Goal: Ask a question: Seek information or help from site administrators or community

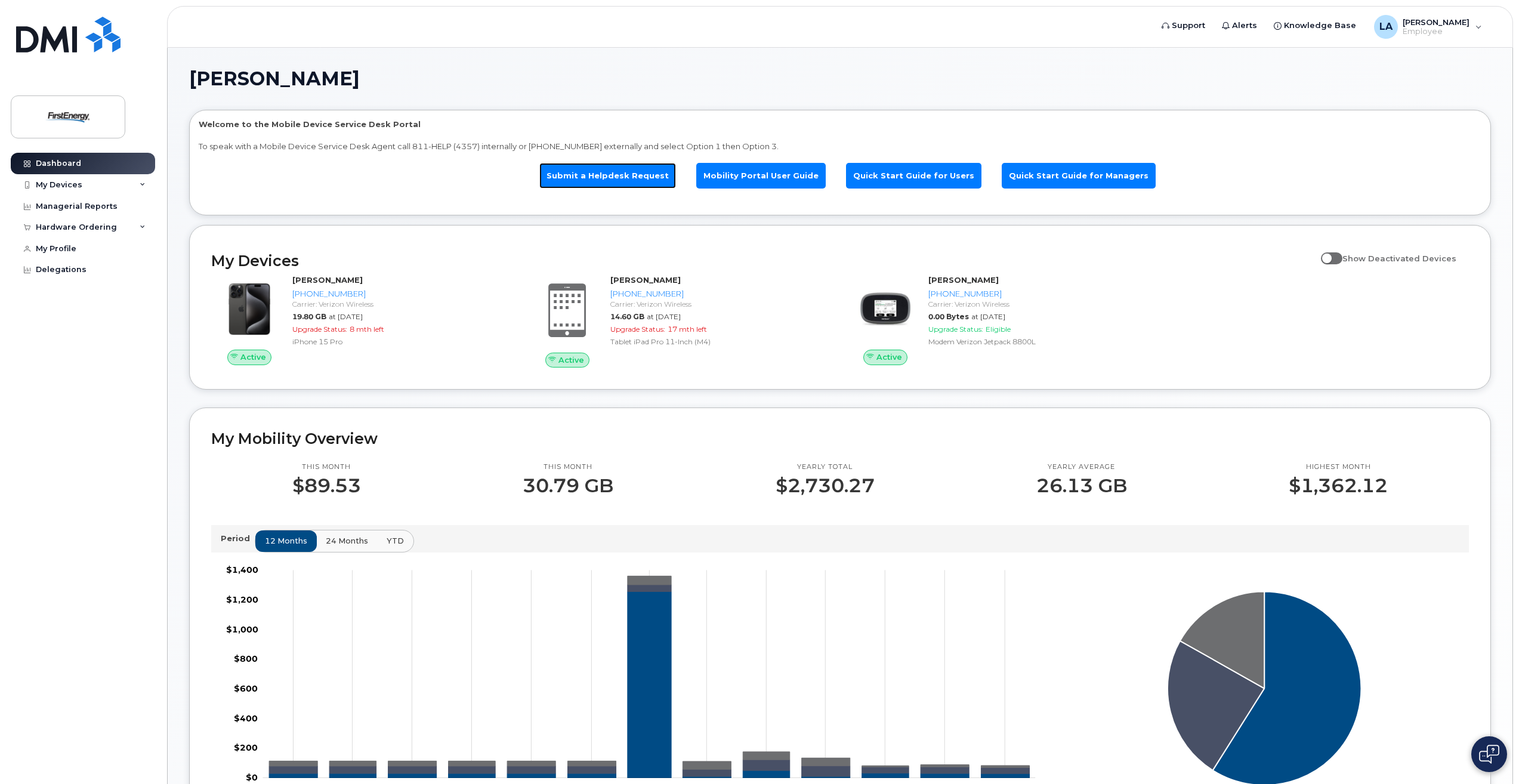
click at [597, 182] on link "Submit a Helpdesk Request" at bounding box center [608, 176] width 136 height 26
click at [146, 184] on div "My Devices" at bounding box center [82, 184] width 144 height 22
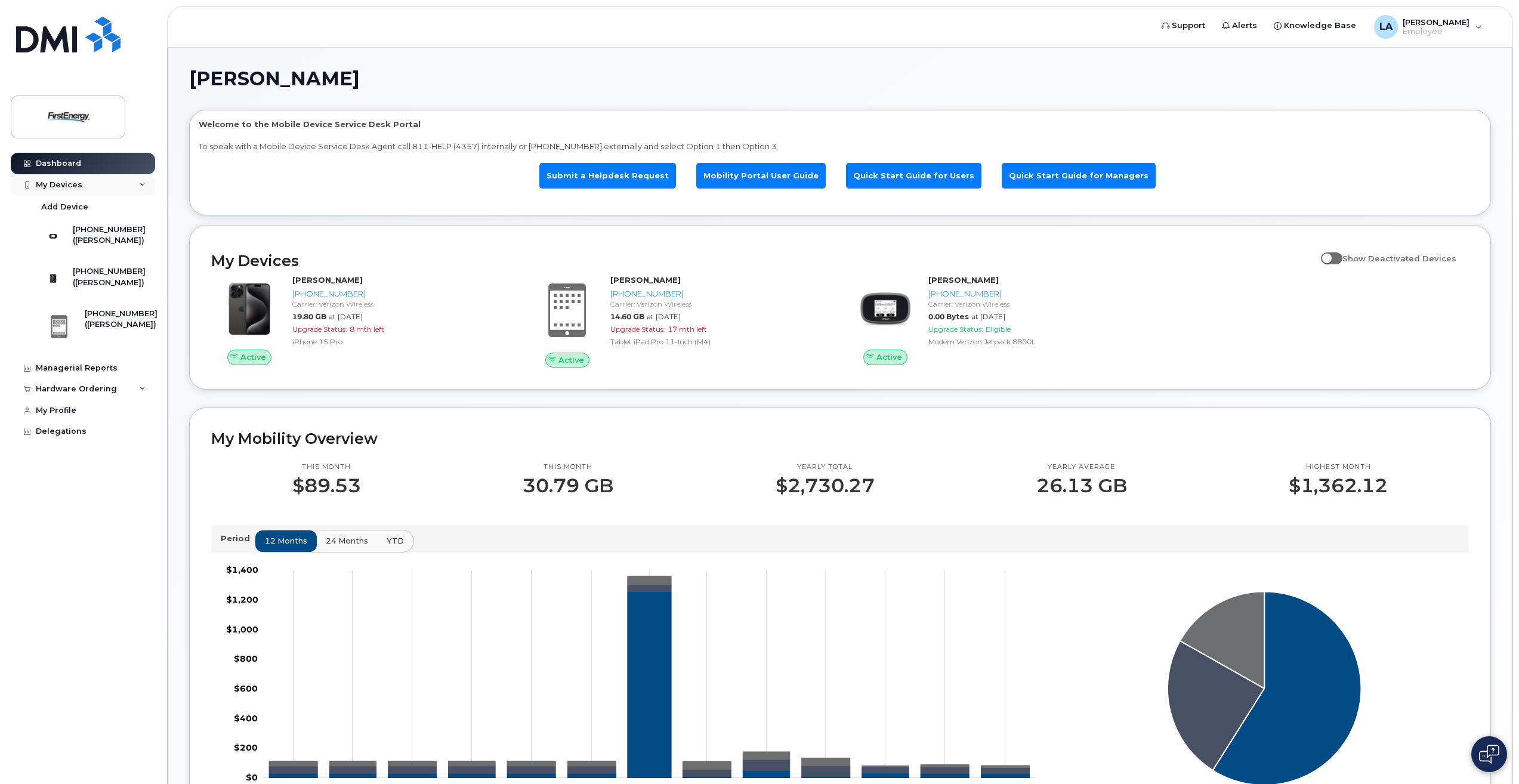
click at [146, 184] on div "My Devices" at bounding box center [82, 184] width 144 height 22
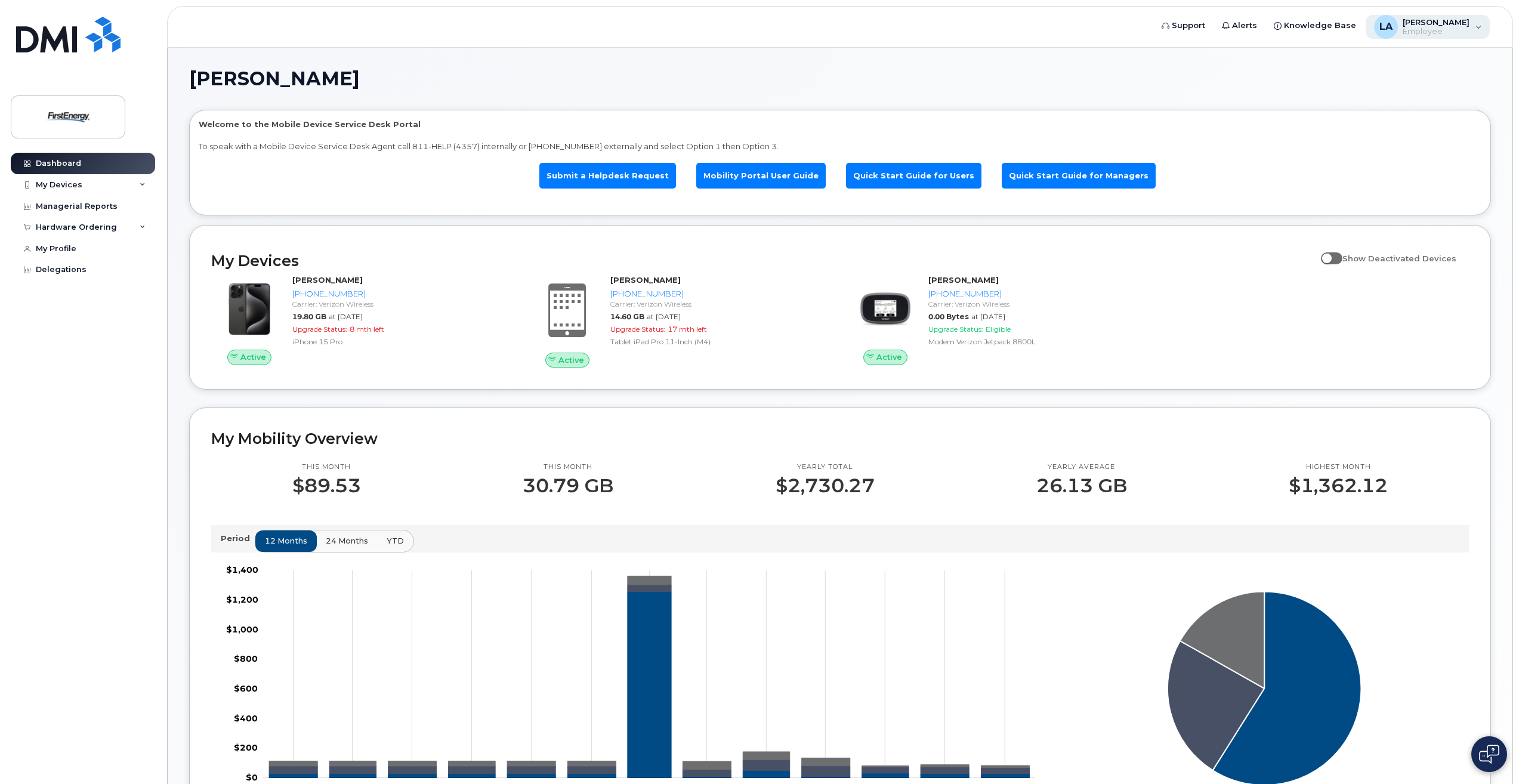
click at [1485, 27] on div "LA Lubich, Andrew J Employee" at bounding box center [1427, 26] width 125 height 24
click at [76, 125] on img at bounding box center [68, 117] width 92 height 34
click at [144, 183] on icon at bounding box center [143, 185] width 6 height 6
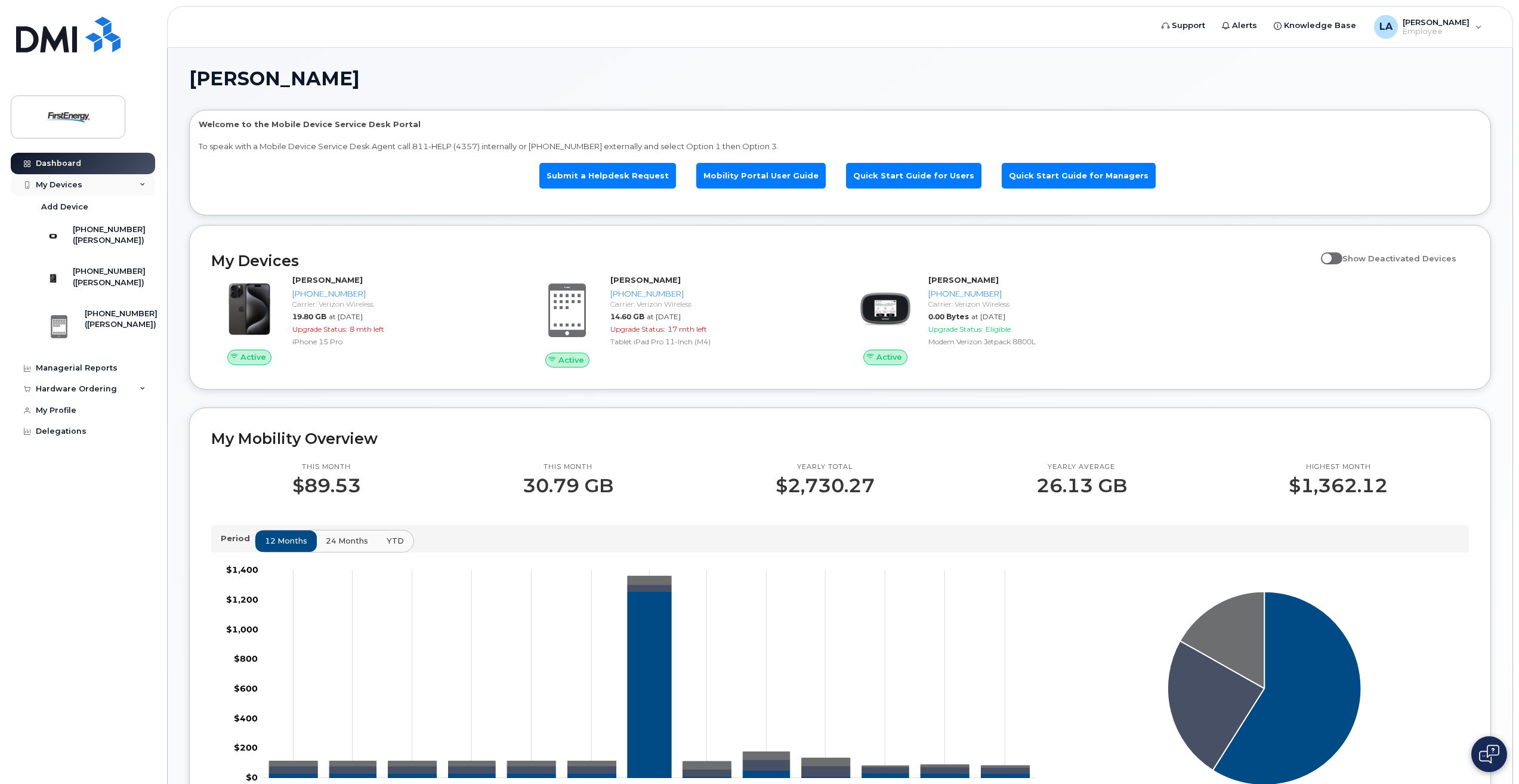
click at [144, 183] on icon at bounding box center [143, 185] width 6 height 6
click at [141, 224] on icon at bounding box center [143, 227] width 6 height 6
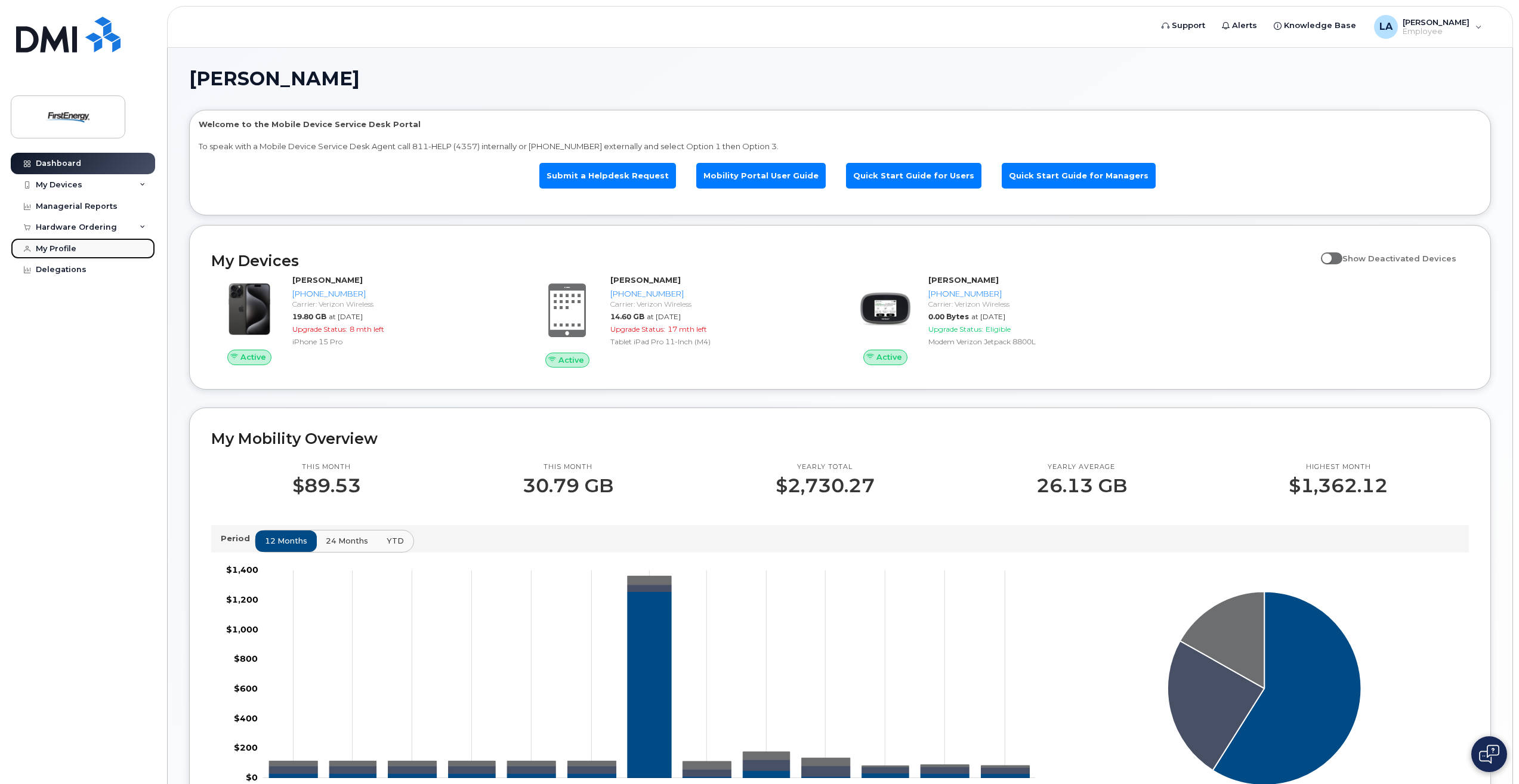
click at [73, 250] on div "My Profile" at bounding box center [56, 249] width 41 height 10
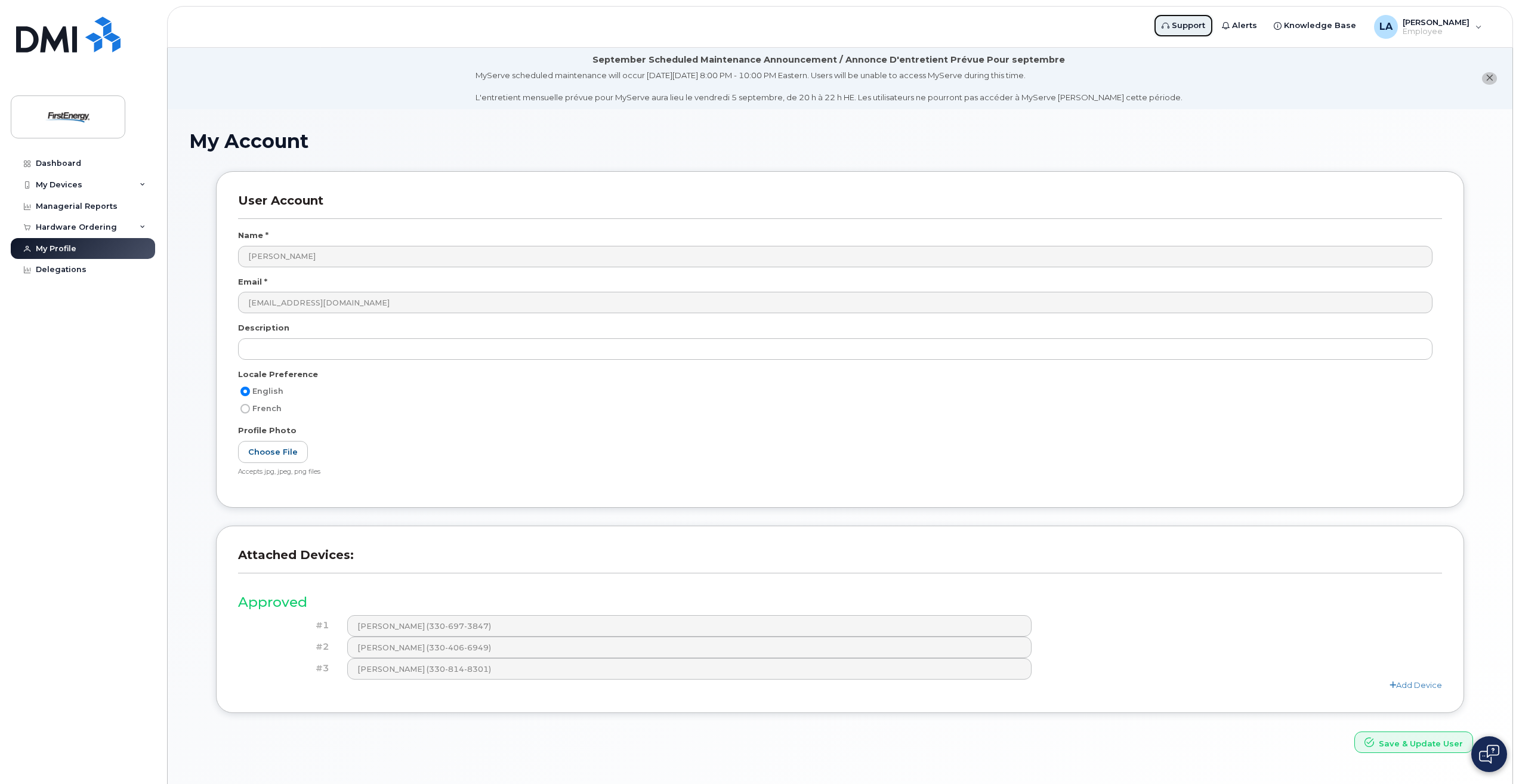
click at [1188, 26] on span "Support" at bounding box center [1188, 25] width 33 height 12
